Goal: Book appointment/travel/reservation

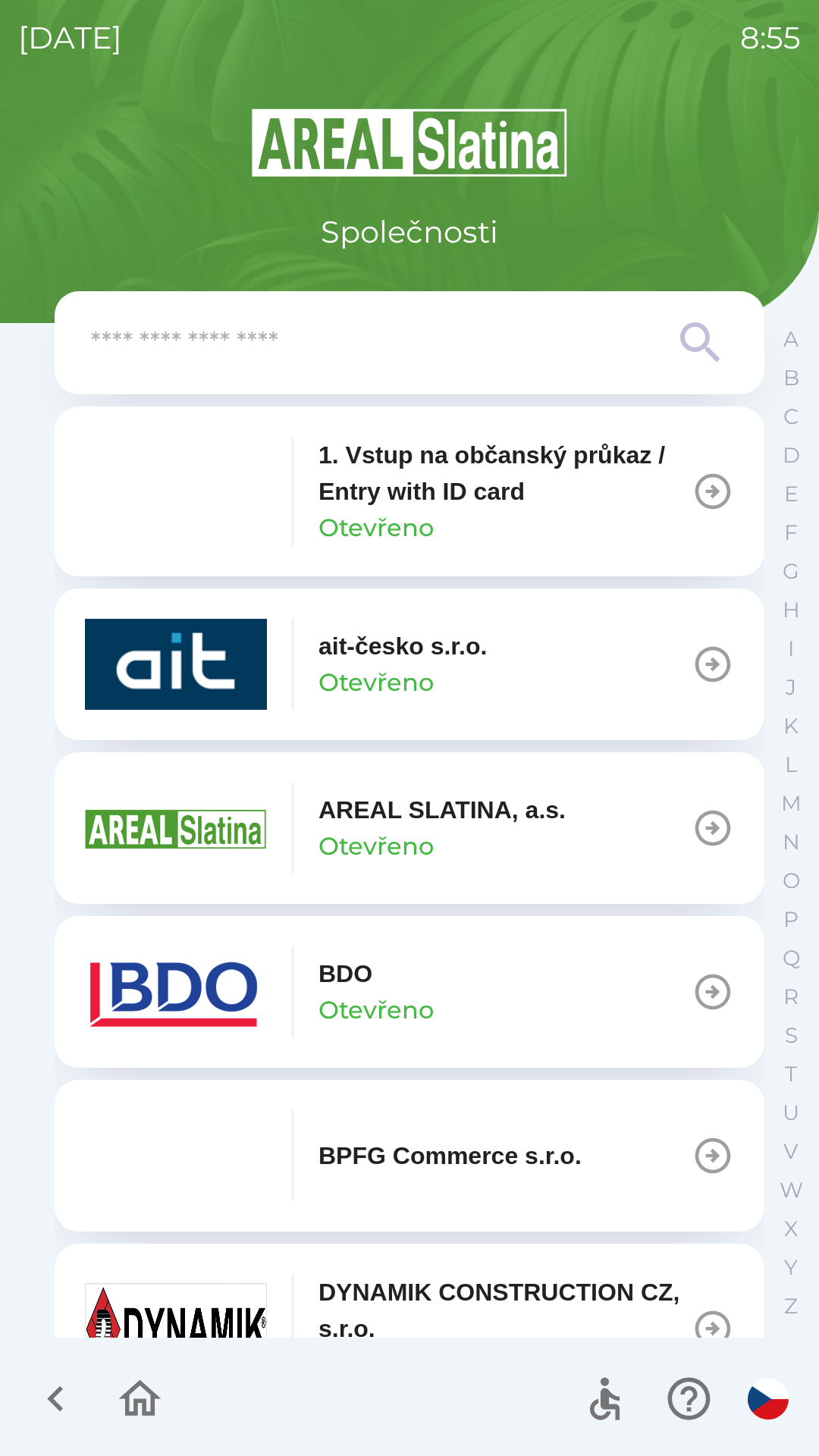
click at [548, 1025] on button "BDO Otevřeno" at bounding box center [410, 992] width 709 height 152
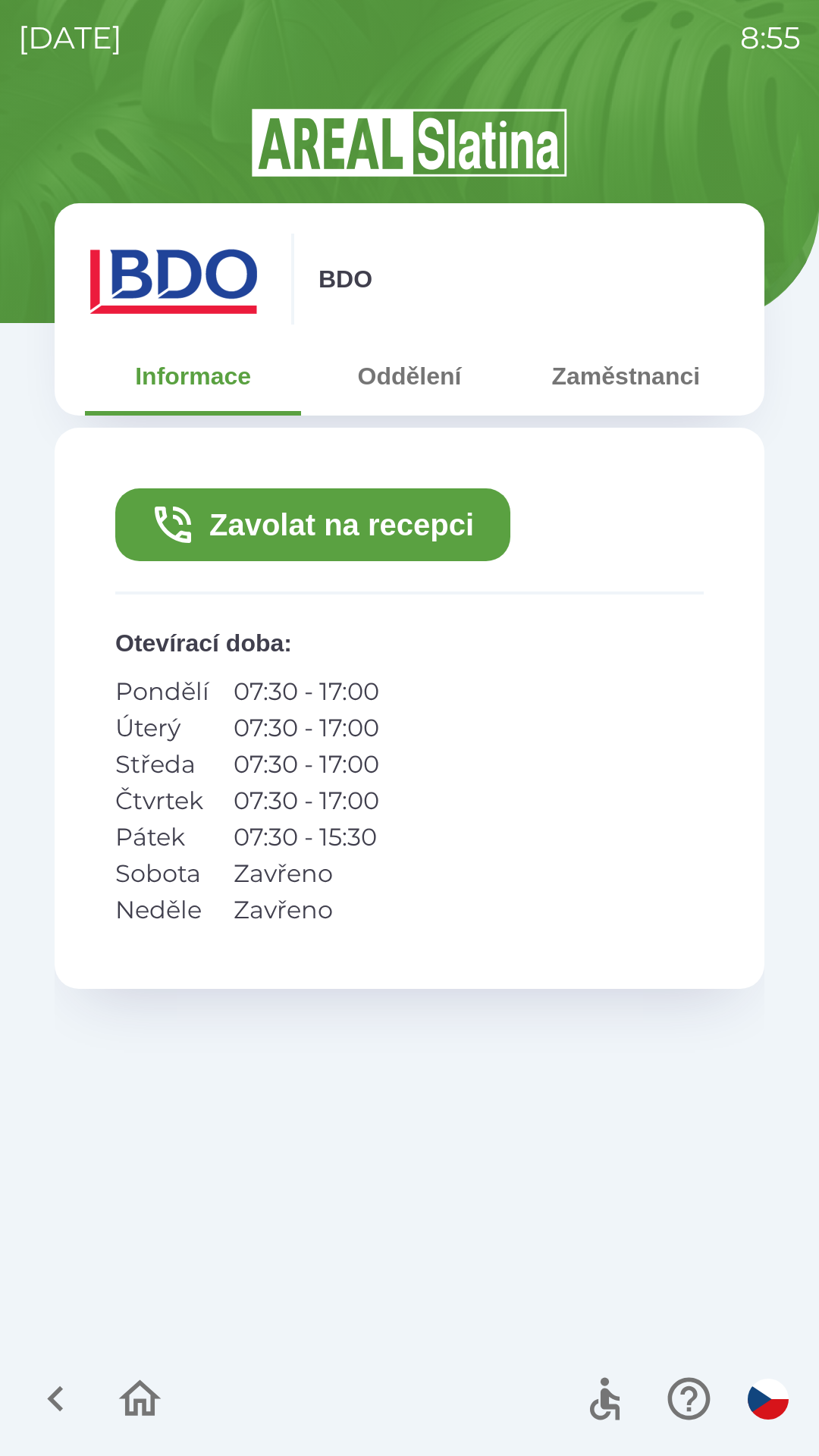
click at [369, 526] on button "Zavolat na recepci" at bounding box center [312, 525] width 395 height 73
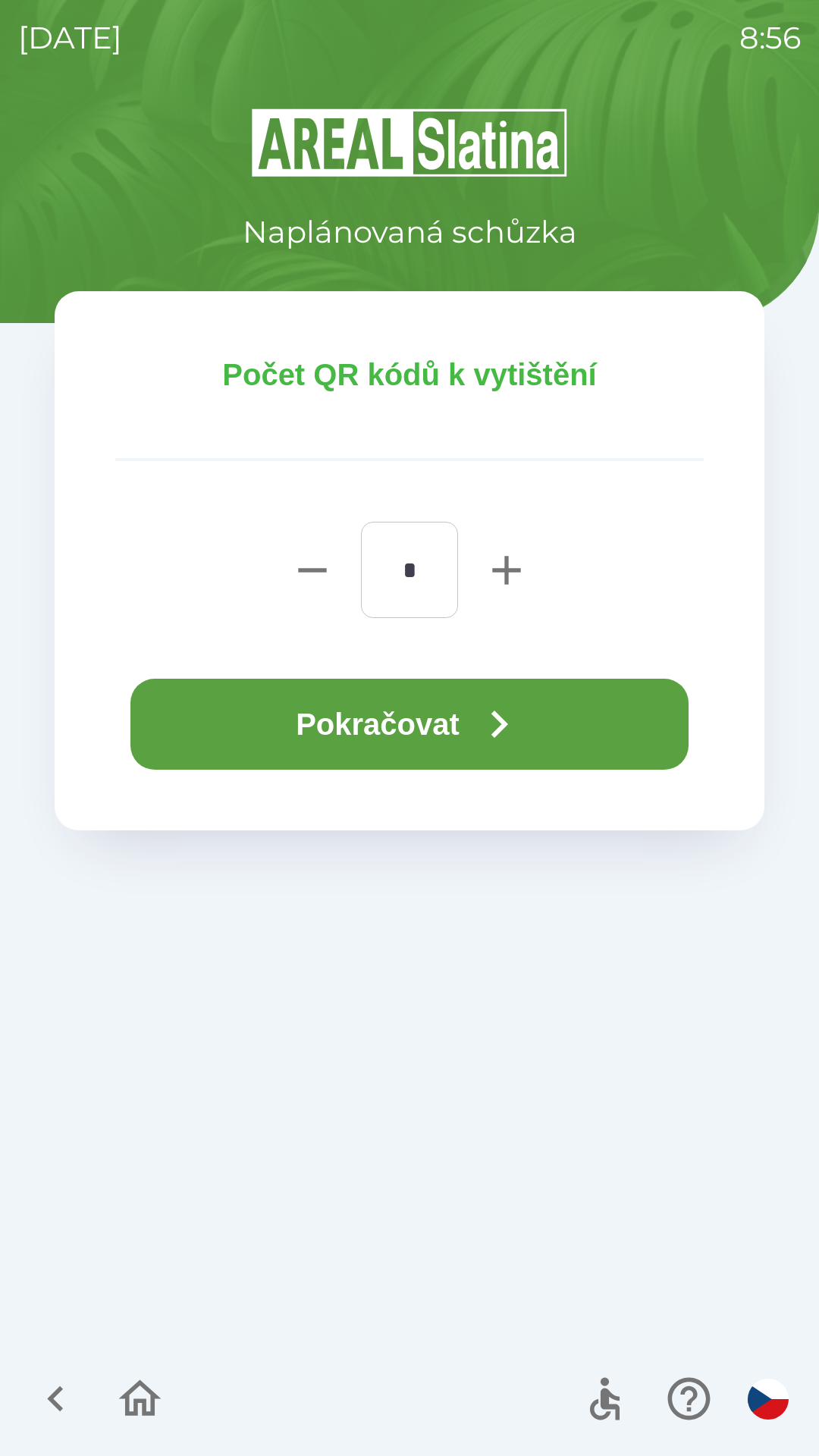
click at [438, 726] on button "Pokračovat" at bounding box center [410, 725] width 558 height 91
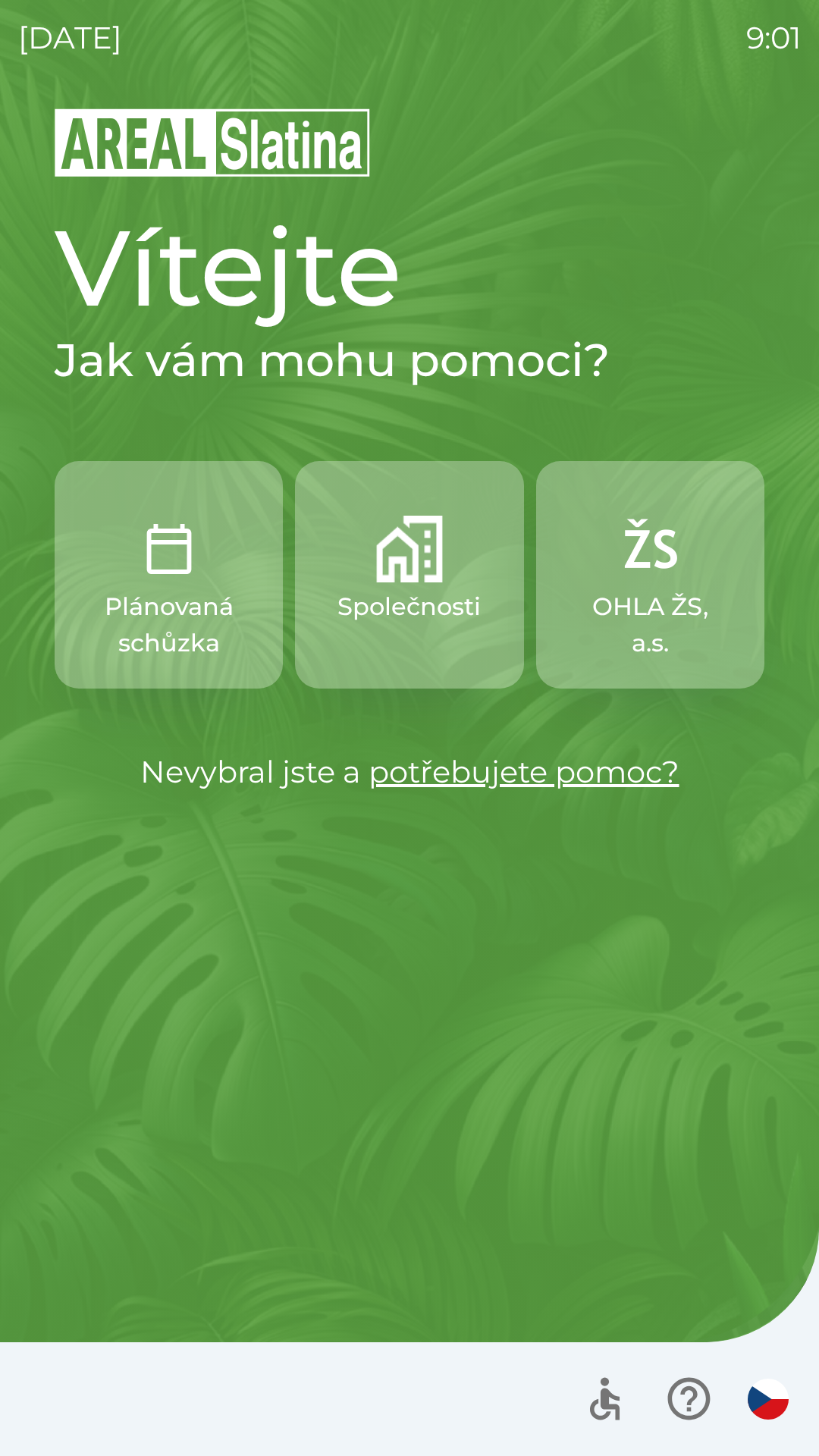
click at [396, 574] on img "button" at bounding box center [410, 549] width 67 height 67
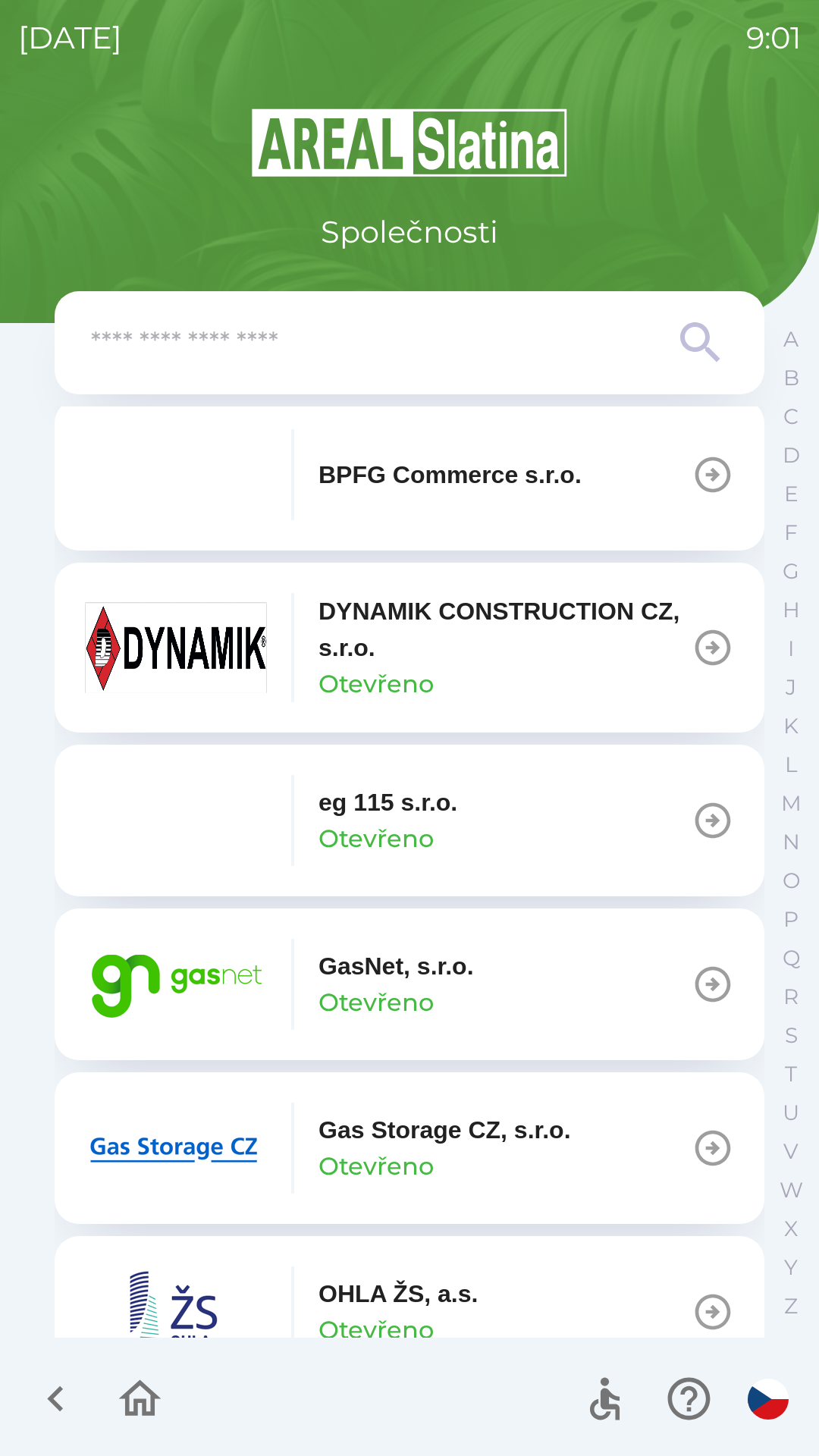
scroll to position [705, 0]
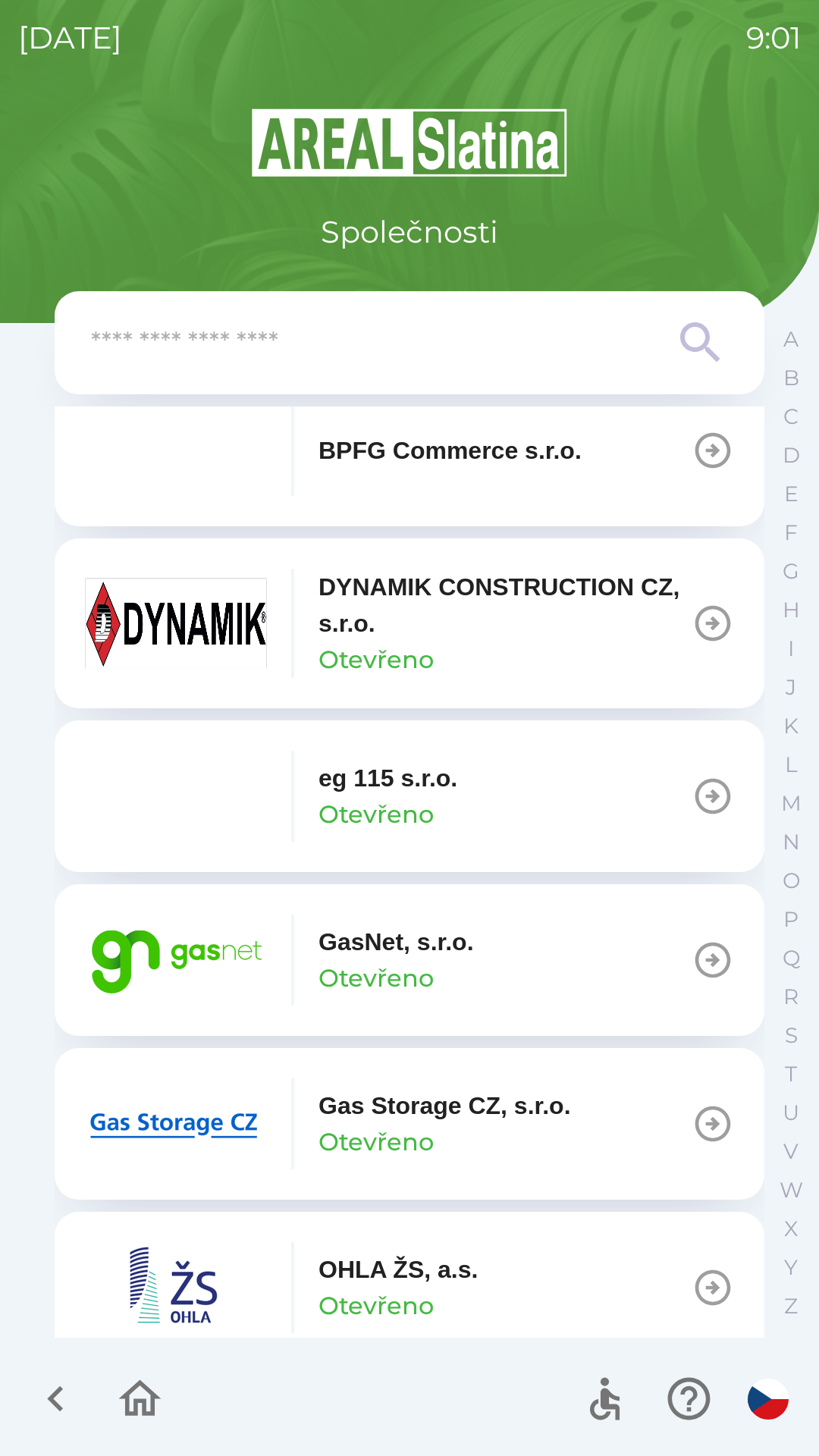
click at [432, 947] on p "GasNet, s.r.o." at bounding box center [396, 941] width 156 height 36
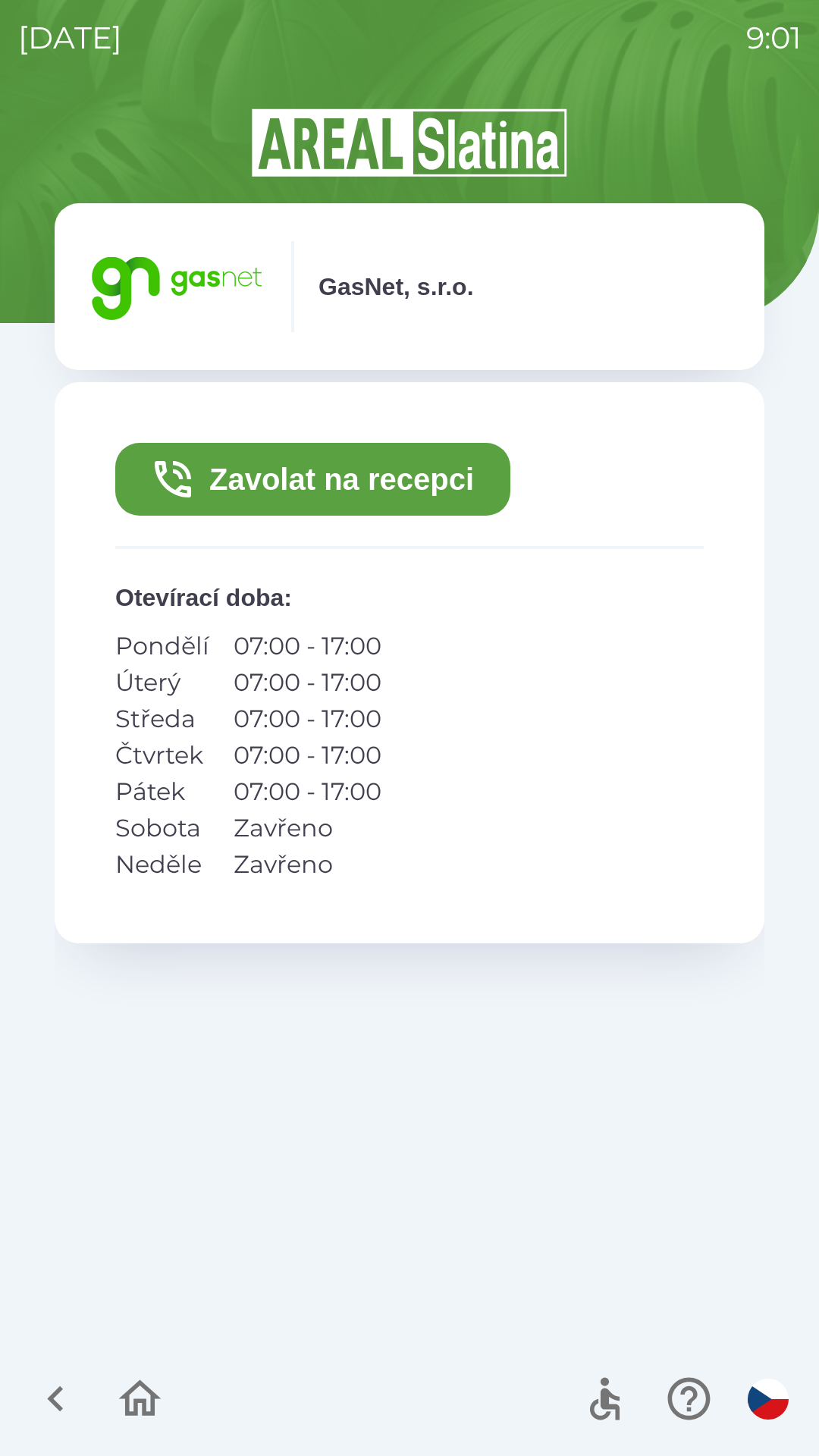
click at [322, 474] on button "Zavolat na recepci" at bounding box center [312, 479] width 395 height 73
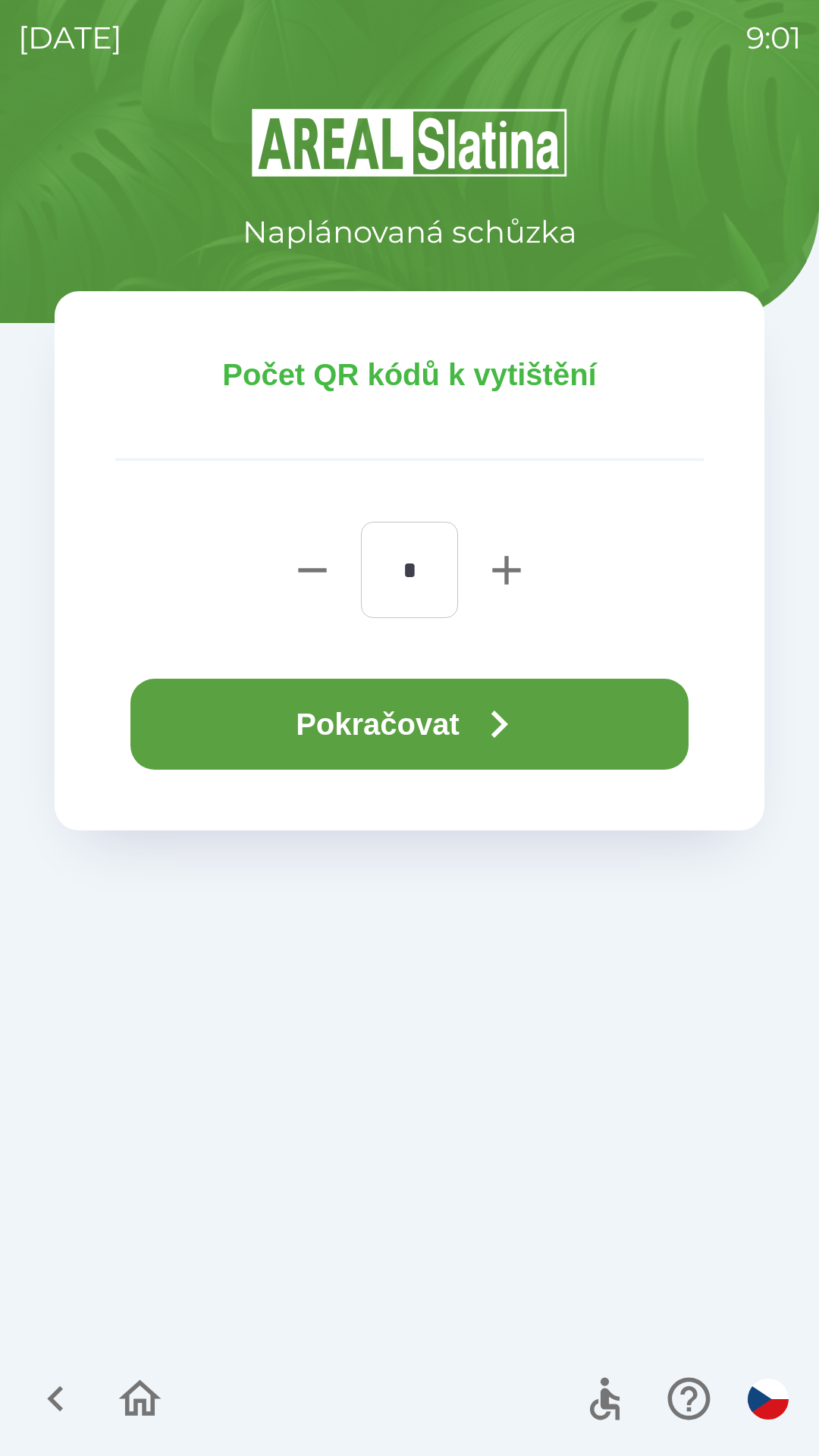
click at [393, 715] on button "Pokračovat" at bounding box center [410, 725] width 558 height 91
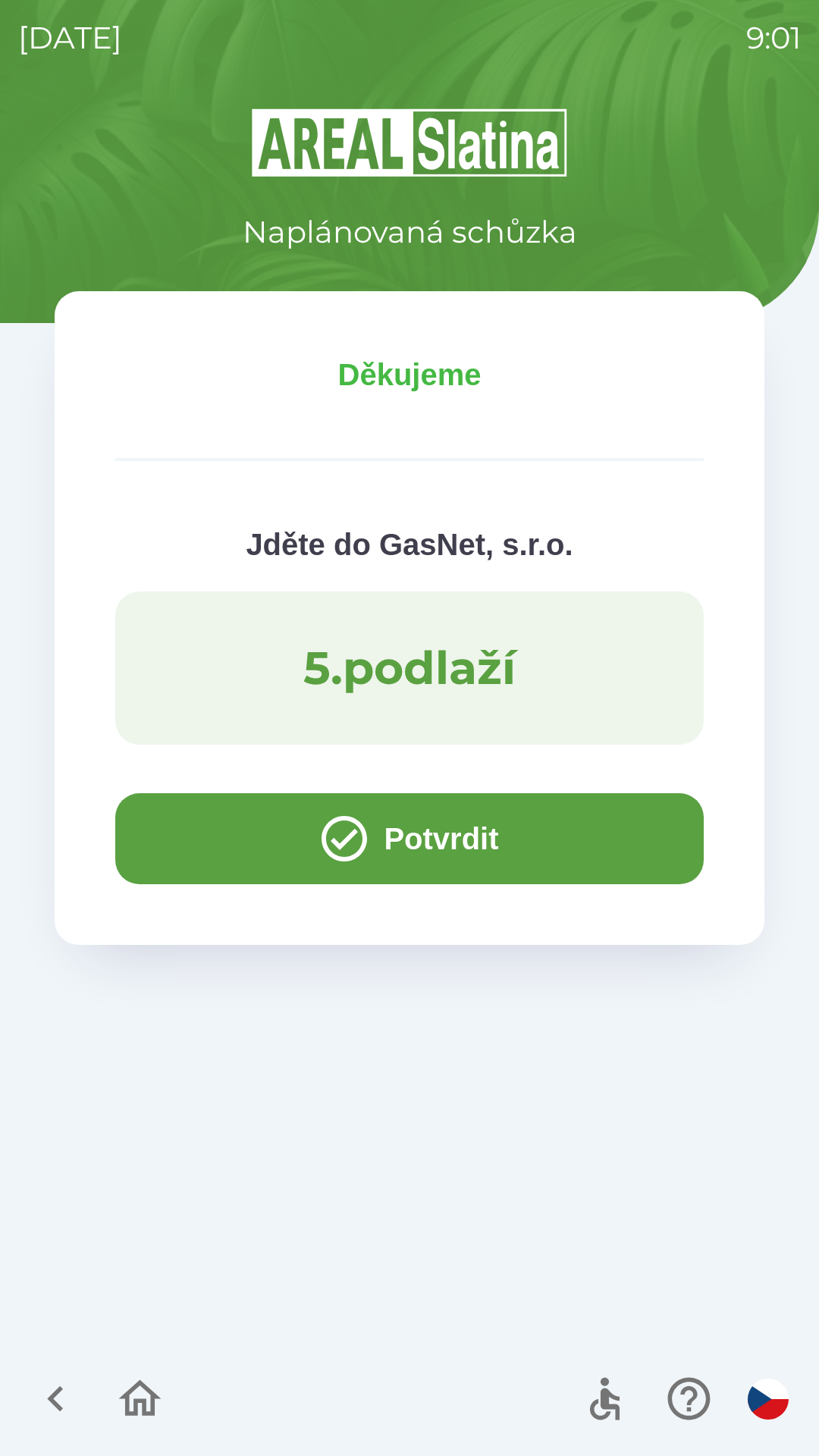
click at [59, 1394] on icon "button" at bounding box center [55, 1399] width 16 height 25
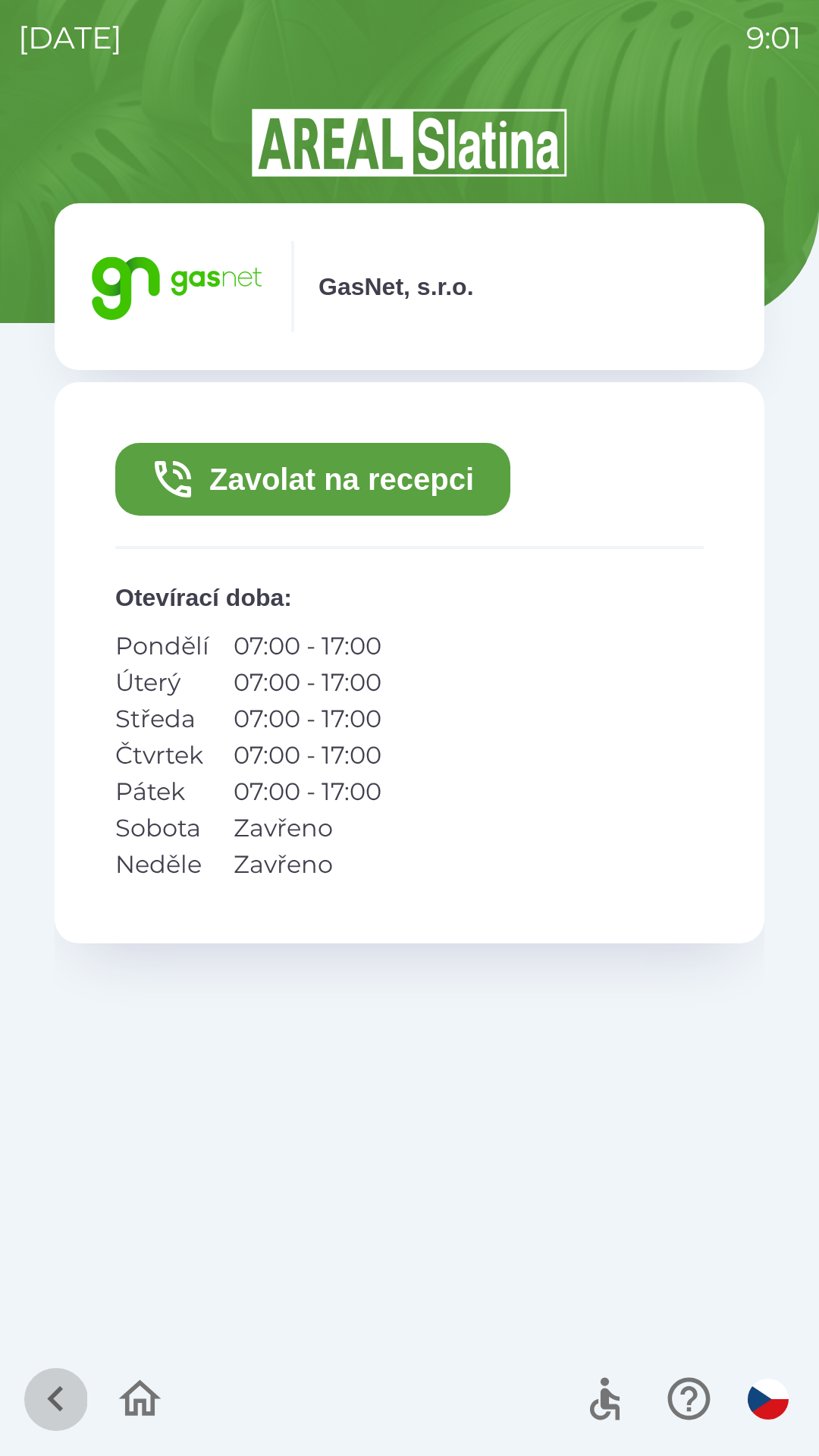
click at [61, 1376] on icon "button" at bounding box center [56, 1399] width 51 height 51
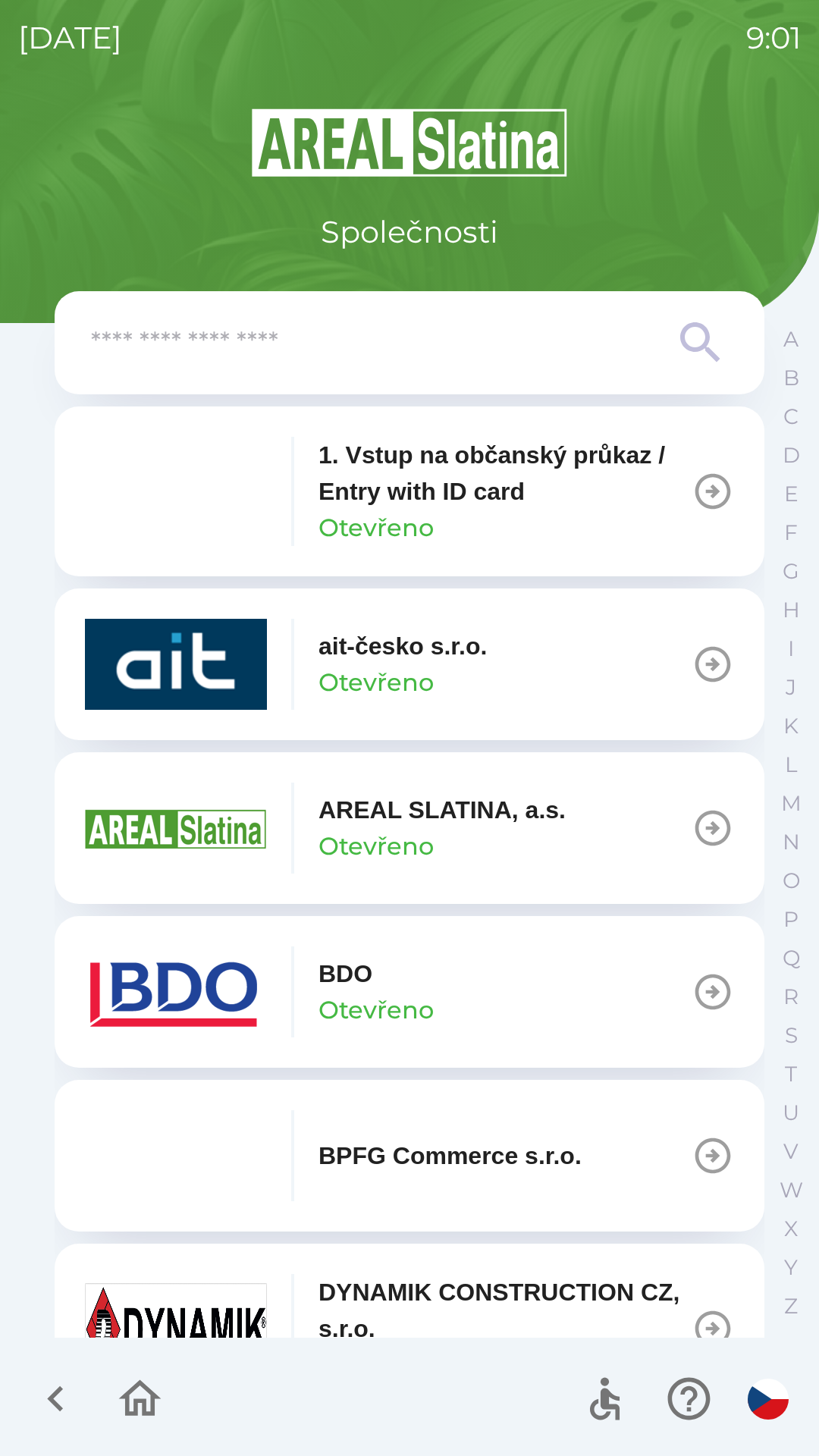
click at [135, 1407] on icon "button" at bounding box center [140, 1398] width 42 height 36
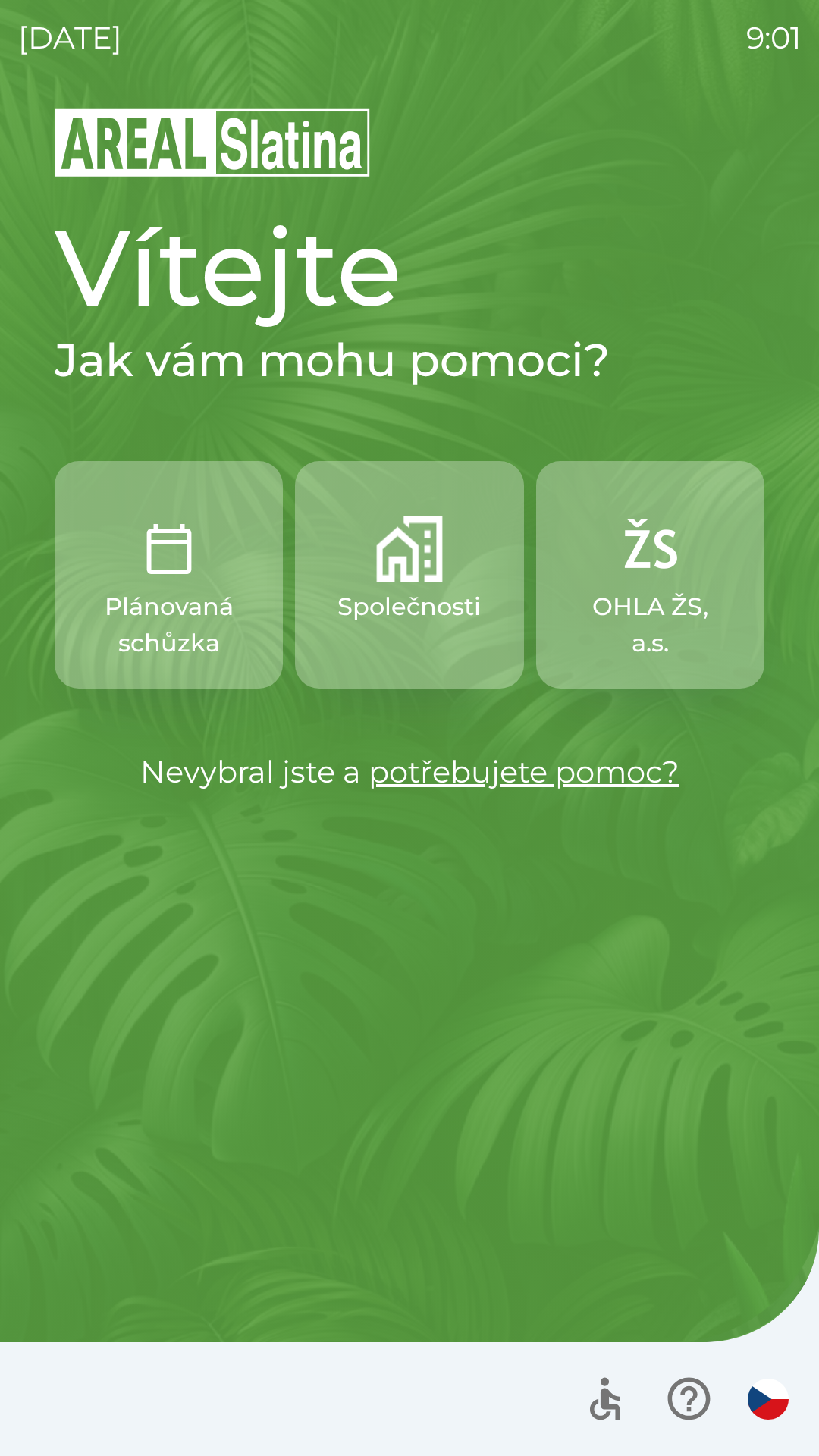
click at [386, 599] on p "Společnosti" at bounding box center [409, 606] width 143 height 36
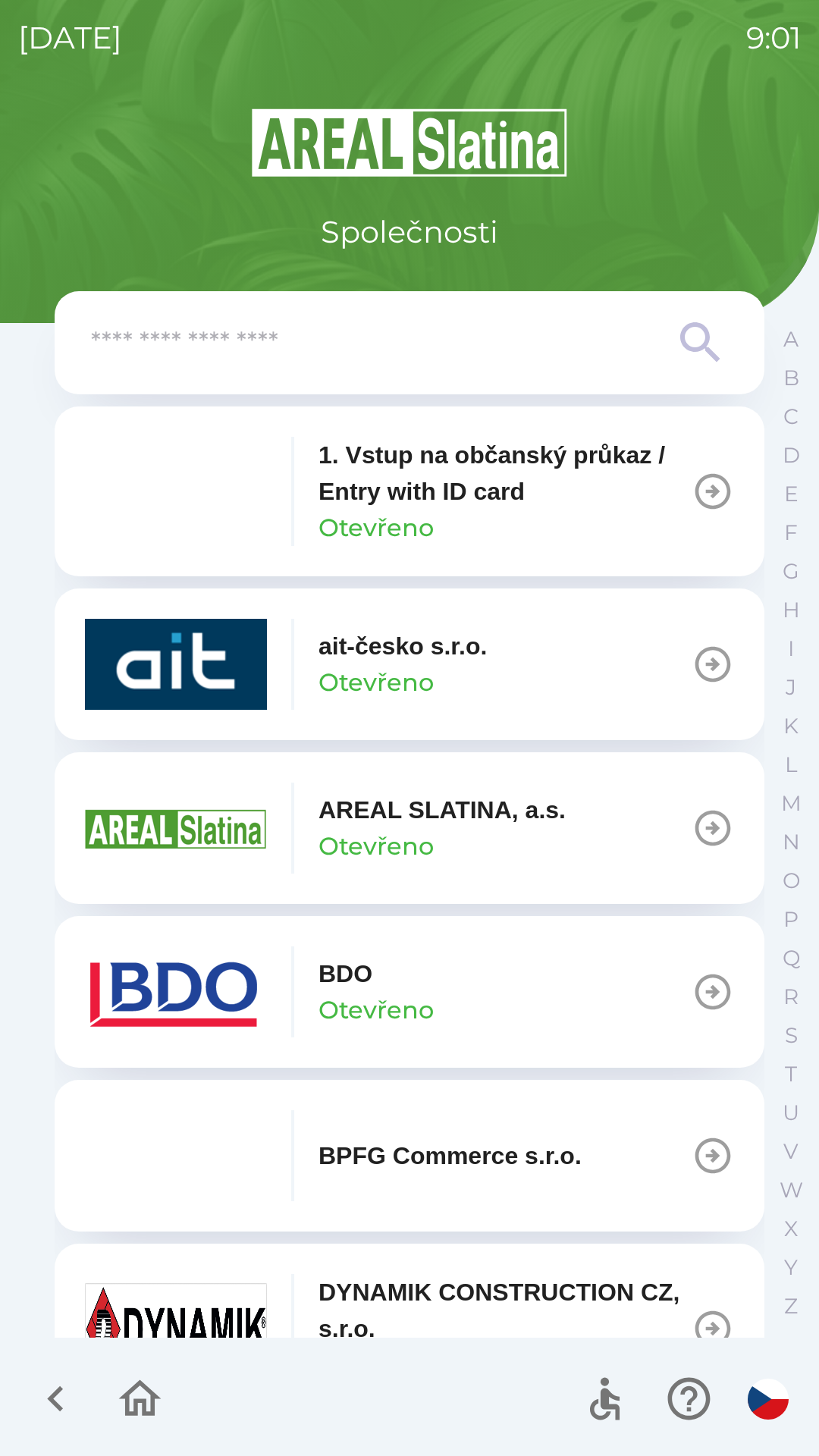
click at [180, 357] on input "text" at bounding box center [379, 343] width 576 height 42
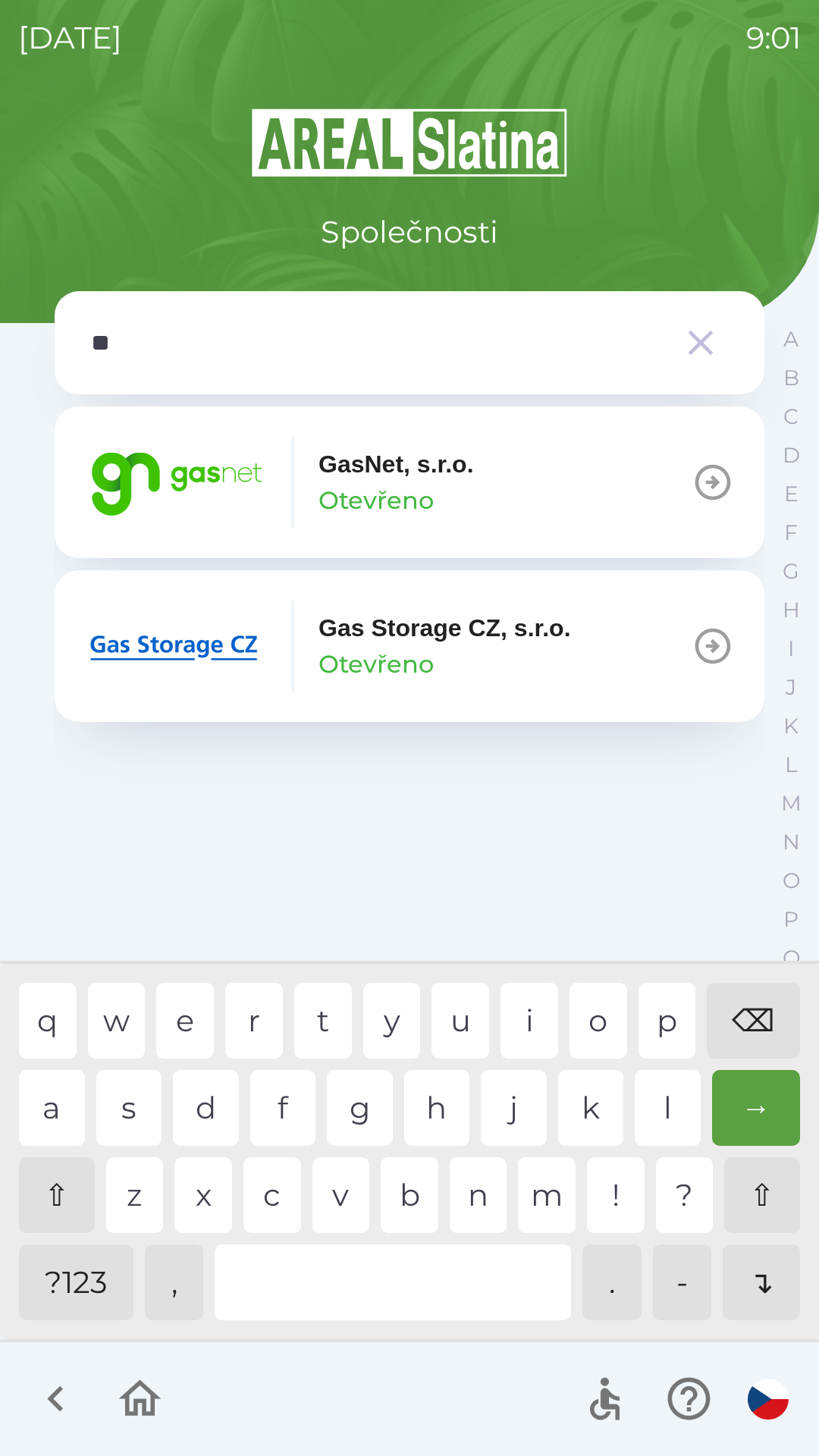
click at [73, 1108] on div "a" at bounding box center [52, 1108] width 66 height 76
type input "***"
click at [379, 631] on p "Gas Storage CZ, s.r.o." at bounding box center [444, 627] width 252 height 36
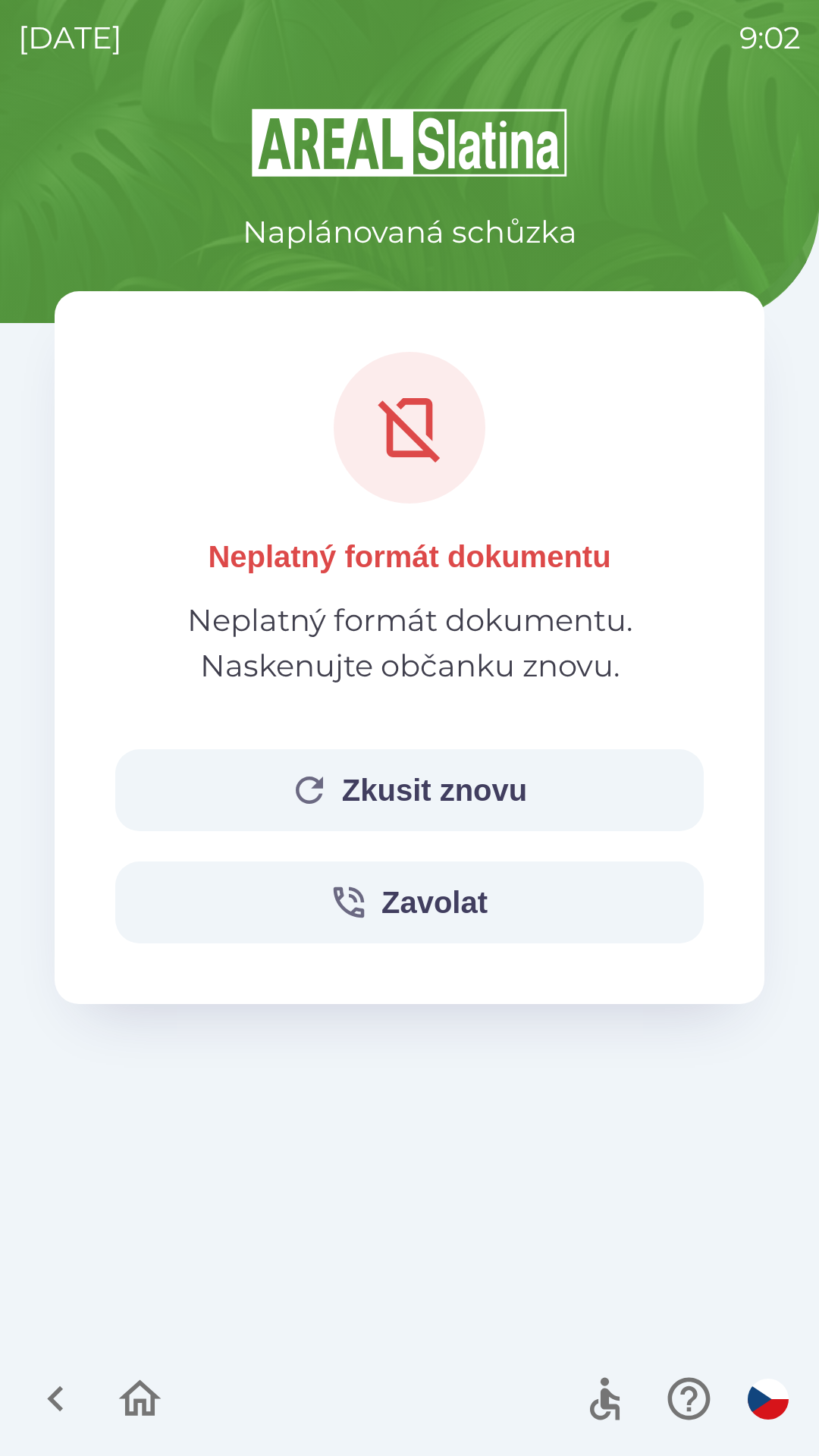
click at [487, 787] on button "Zkusit znovu" at bounding box center [409, 790] width 588 height 82
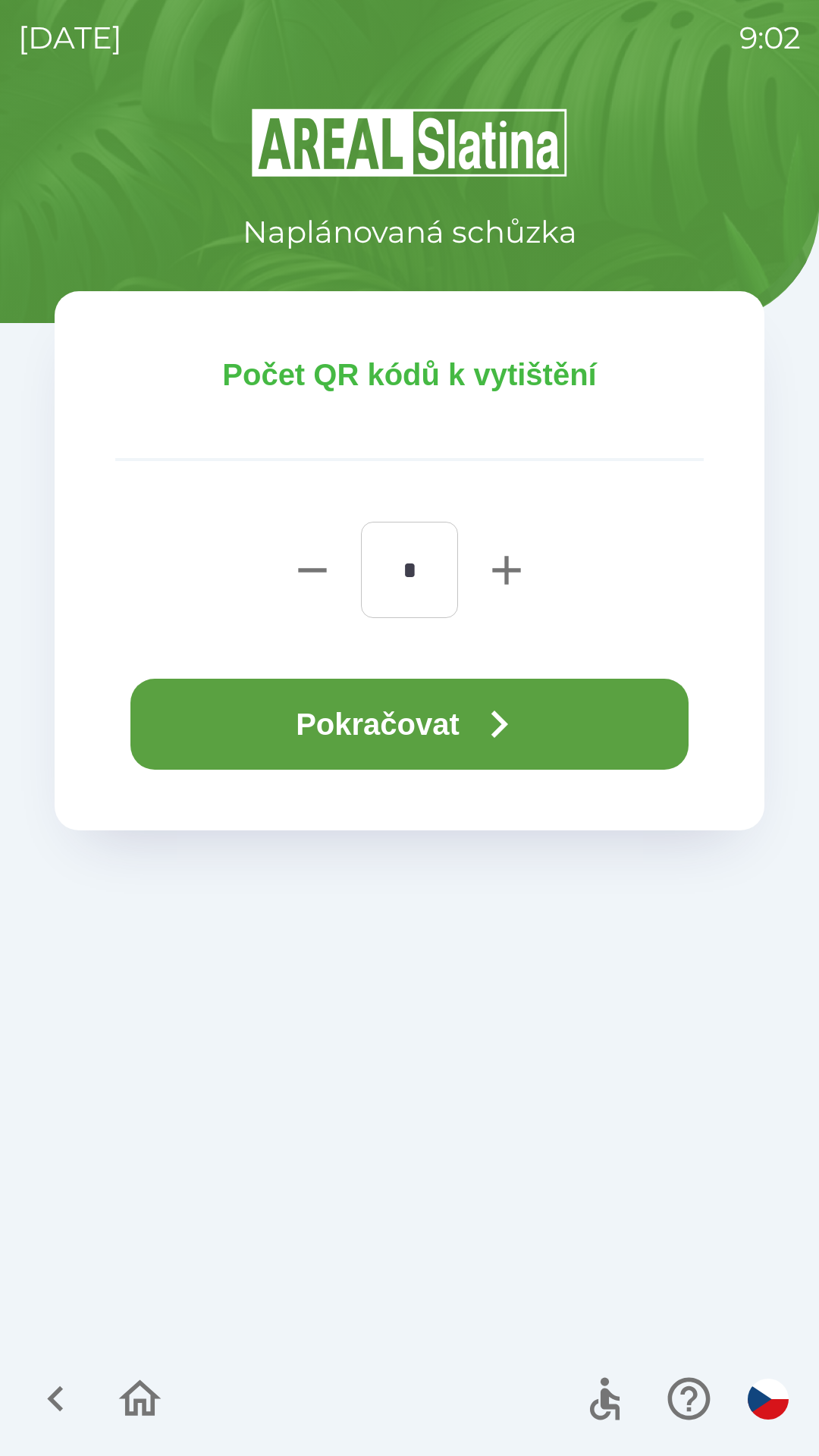
click at [486, 574] on icon "button" at bounding box center [506, 570] width 49 height 49
click at [507, 569] on icon "button" at bounding box center [506, 570] width 28 height 28
click at [506, 572] on icon "button" at bounding box center [506, 570] width 28 height 28
click at [507, 573] on icon "button" at bounding box center [506, 570] width 28 height 28
type input "*"
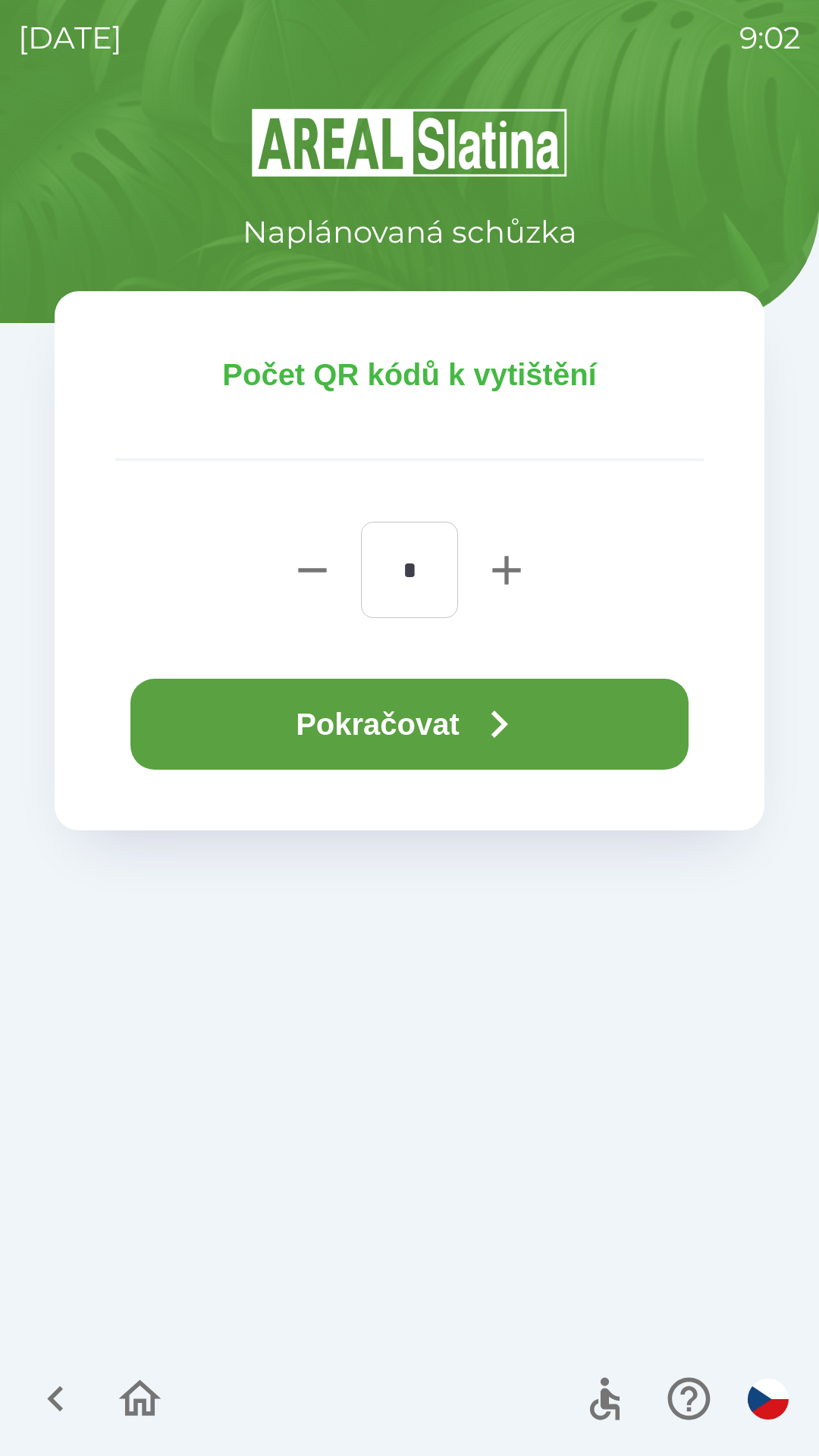
click at [440, 711] on button "Pokračovat" at bounding box center [410, 725] width 558 height 91
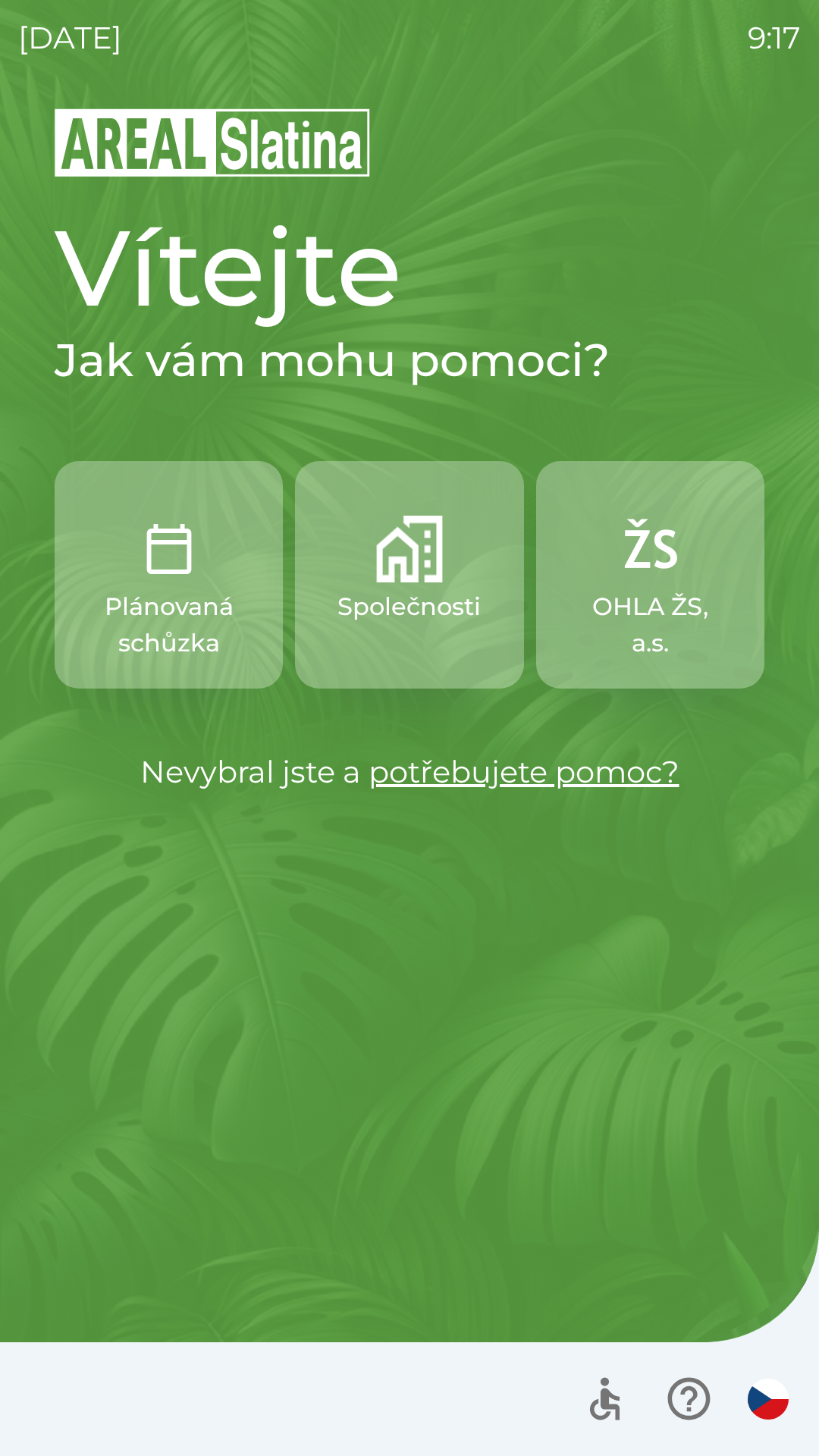
click at [386, 590] on p "Společnosti" at bounding box center [409, 606] width 143 height 36
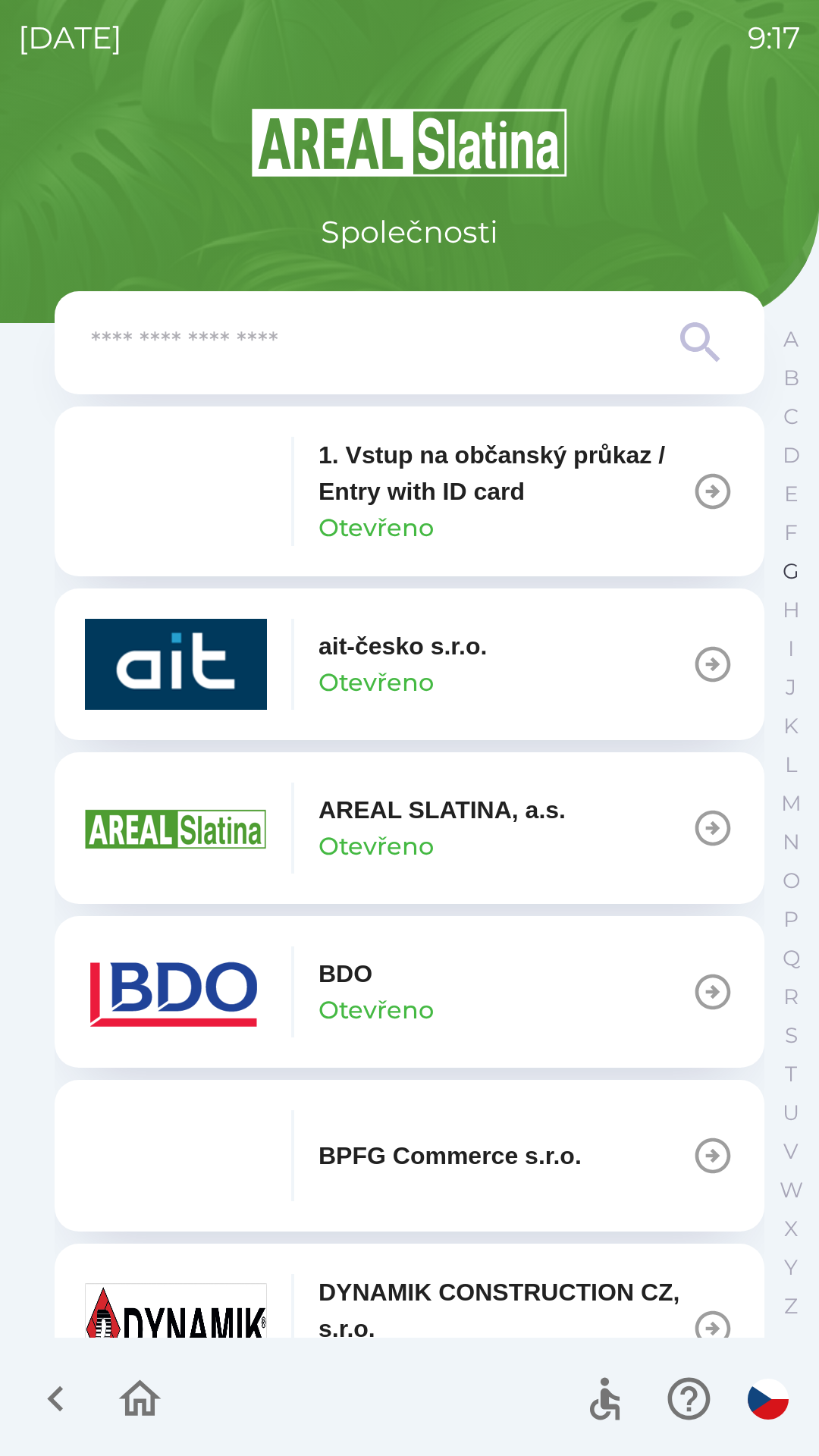
click at [797, 569] on p "G" at bounding box center [790, 572] width 17 height 26
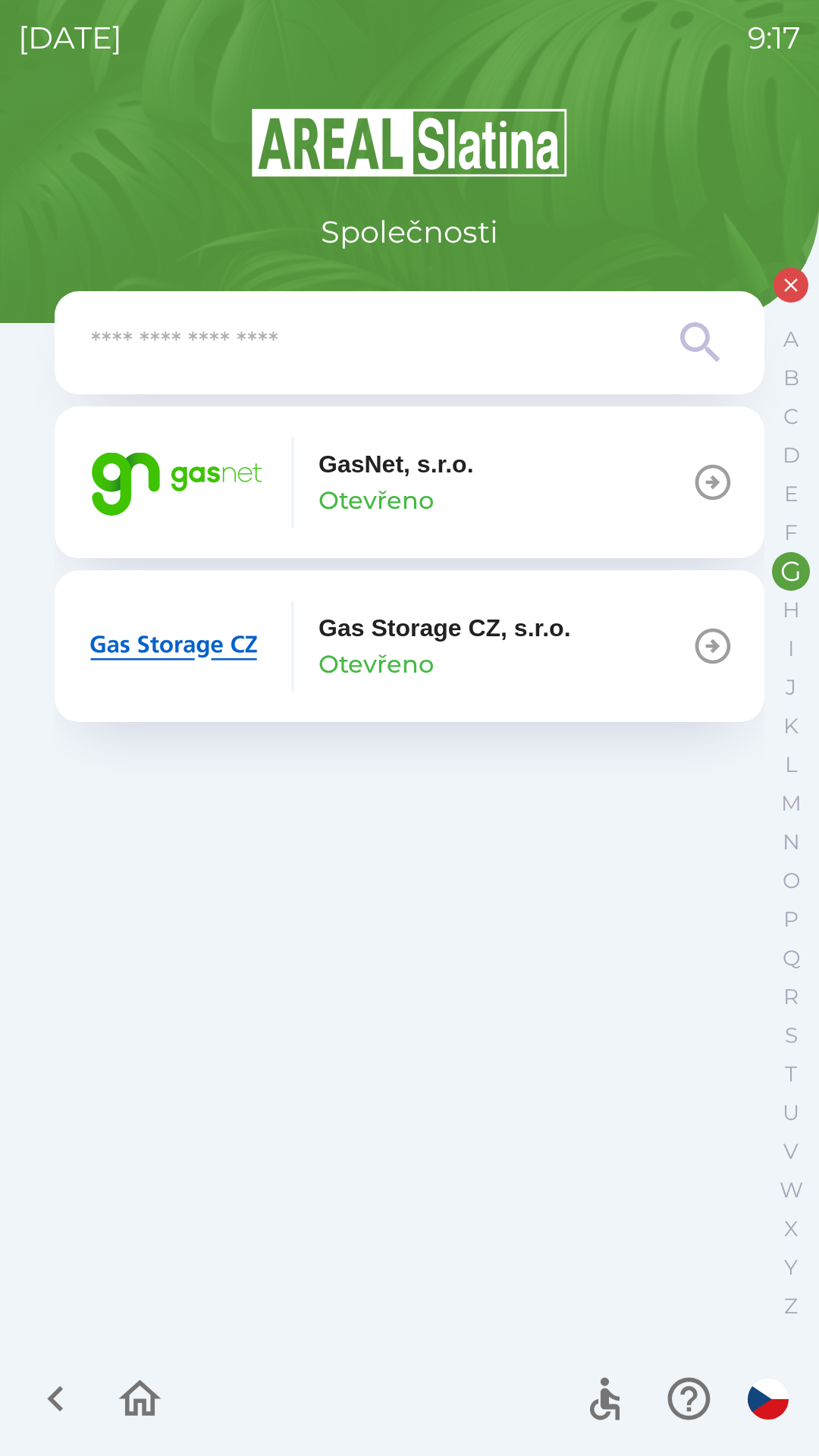
click at [167, 492] on img "button" at bounding box center [176, 482] width 182 height 91
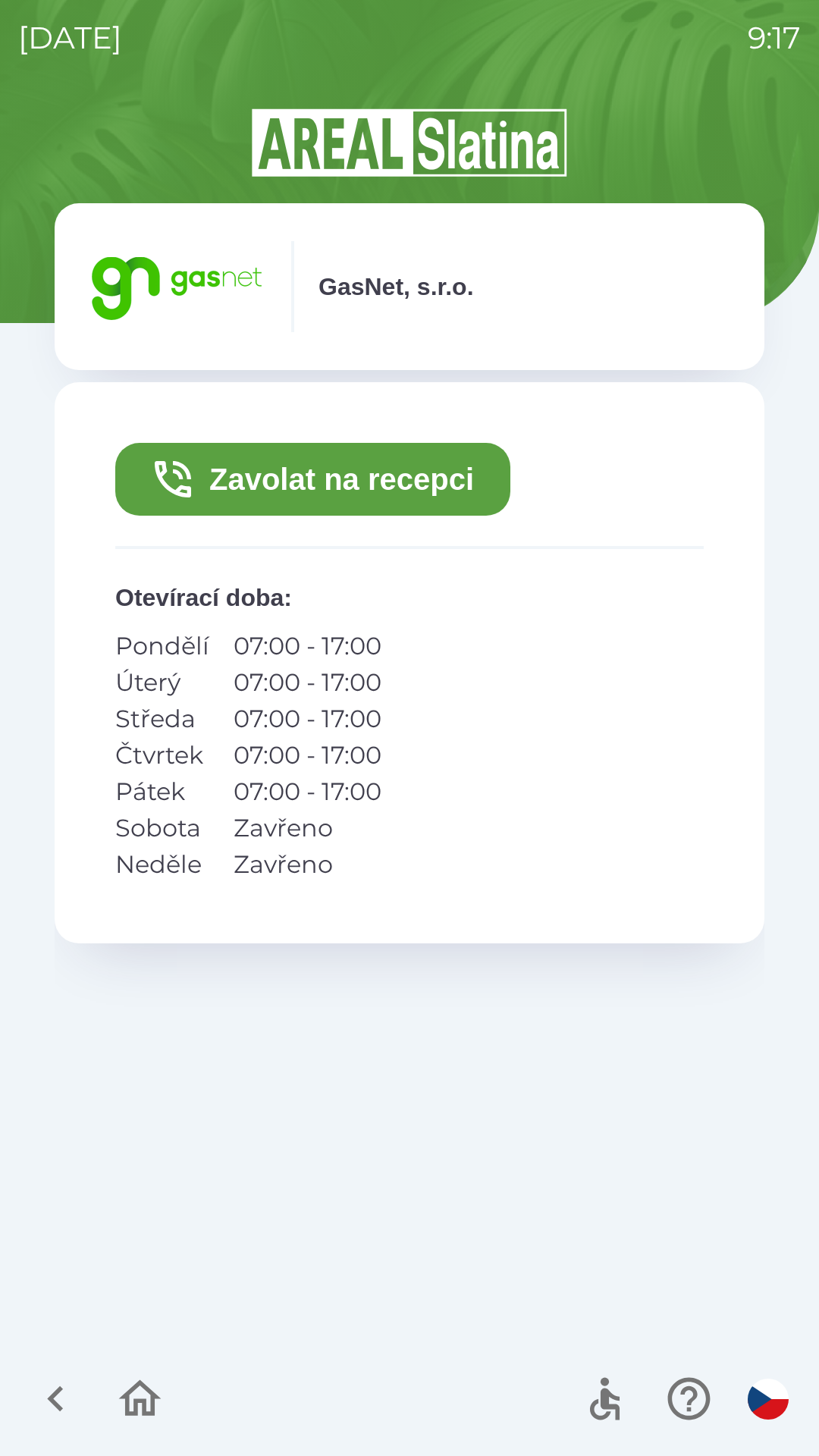
click at [324, 474] on button "Zavolat na recepci" at bounding box center [312, 479] width 395 height 73
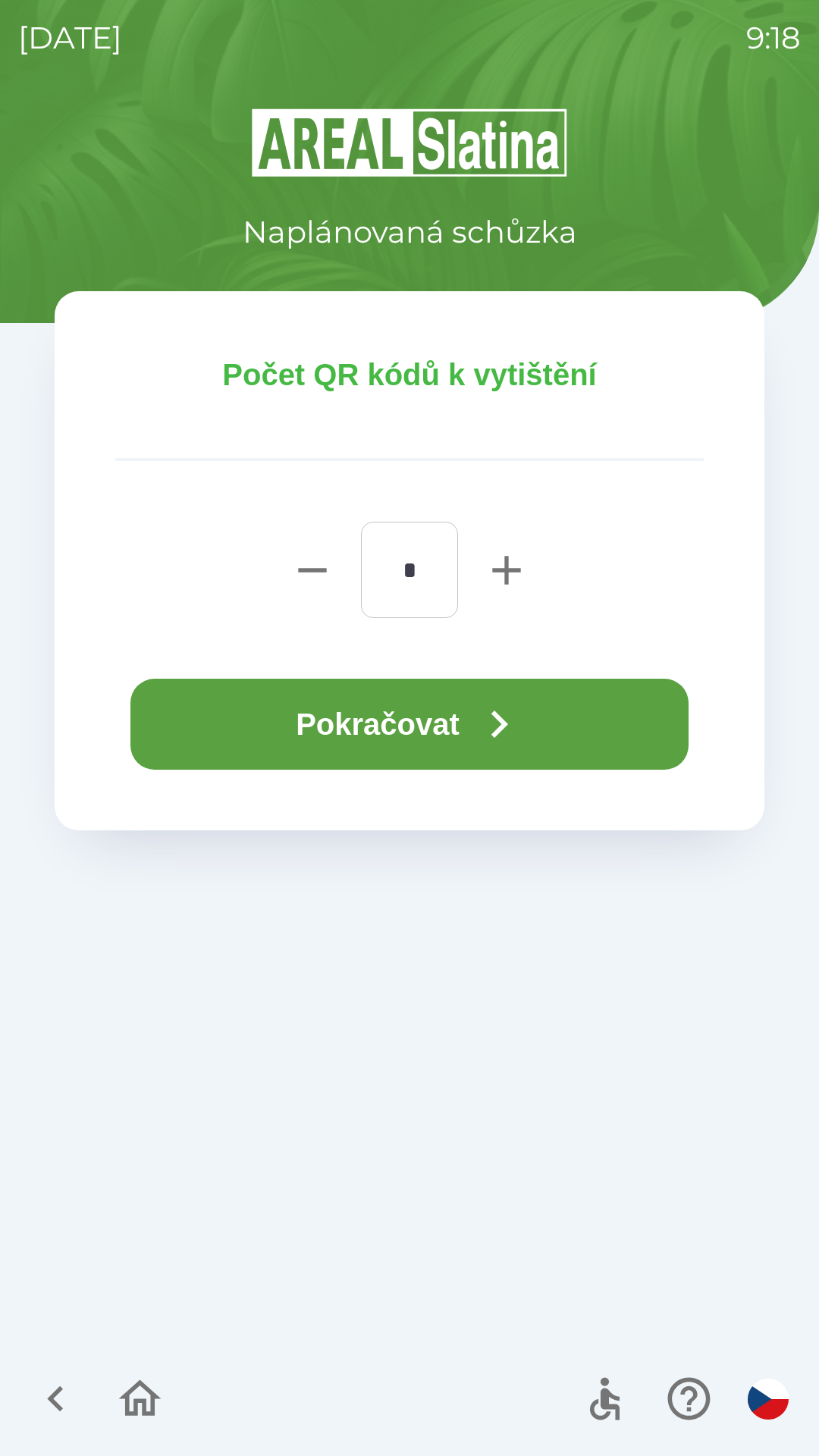
click at [446, 714] on button "Pokračovat" at bounding box center [410, 725] width 558 height 91
